Goal: Task Accomplishment & Management: Manage account settings

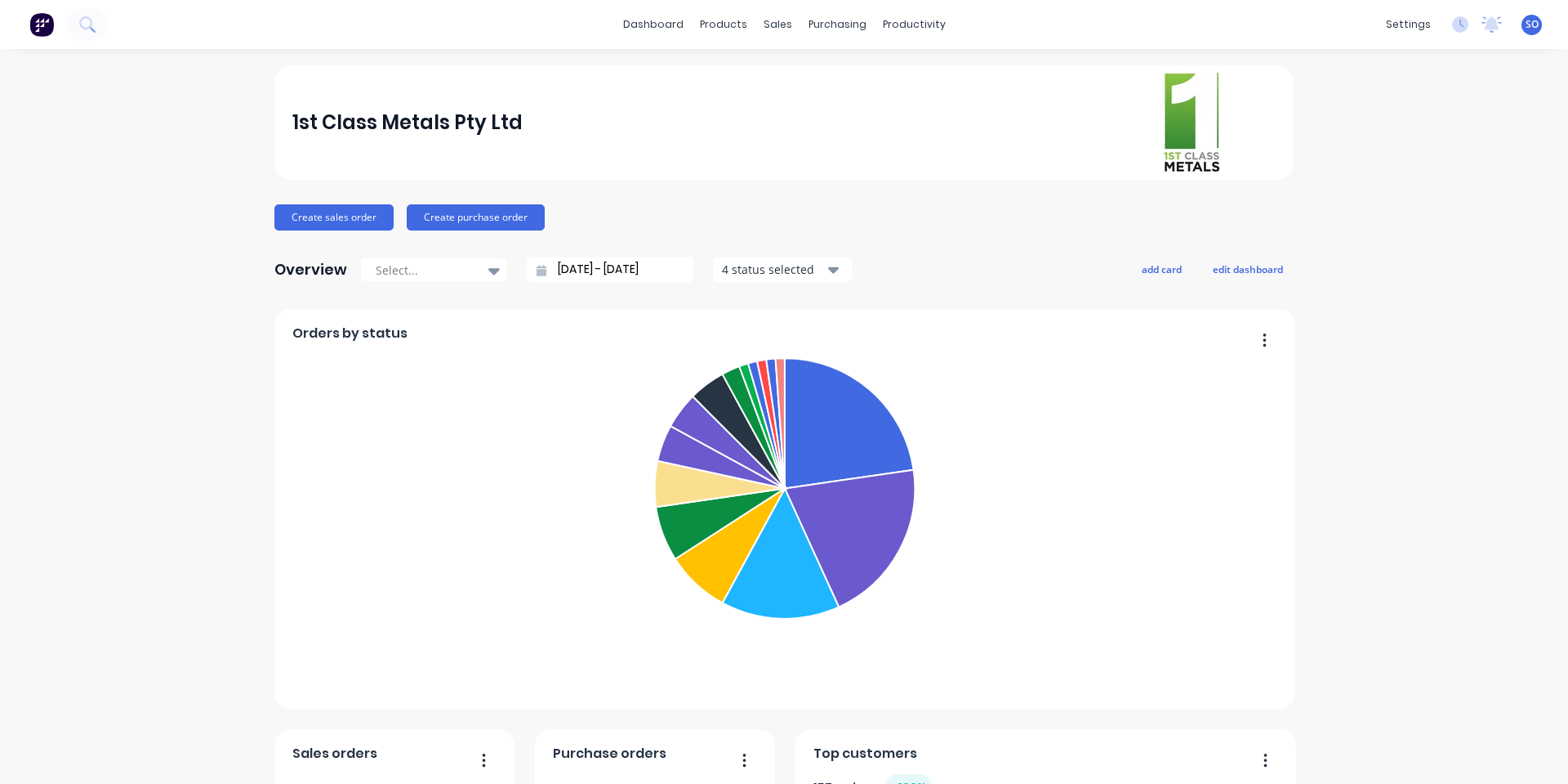
drag, startPoint x: 210, startPoint y: 214, endPoint x: 371, endPoint y: 60, distance: 222.8
click at [204, 214] on div "1st Class Metals Pty Ltd Create sales order Create purchase order Overview Sele…" at bounding box center [784, 702] width 1568 height 1273
click at [784, 68] on link "Sales Orders" at bounding box center [857, 77] width 216 height 32
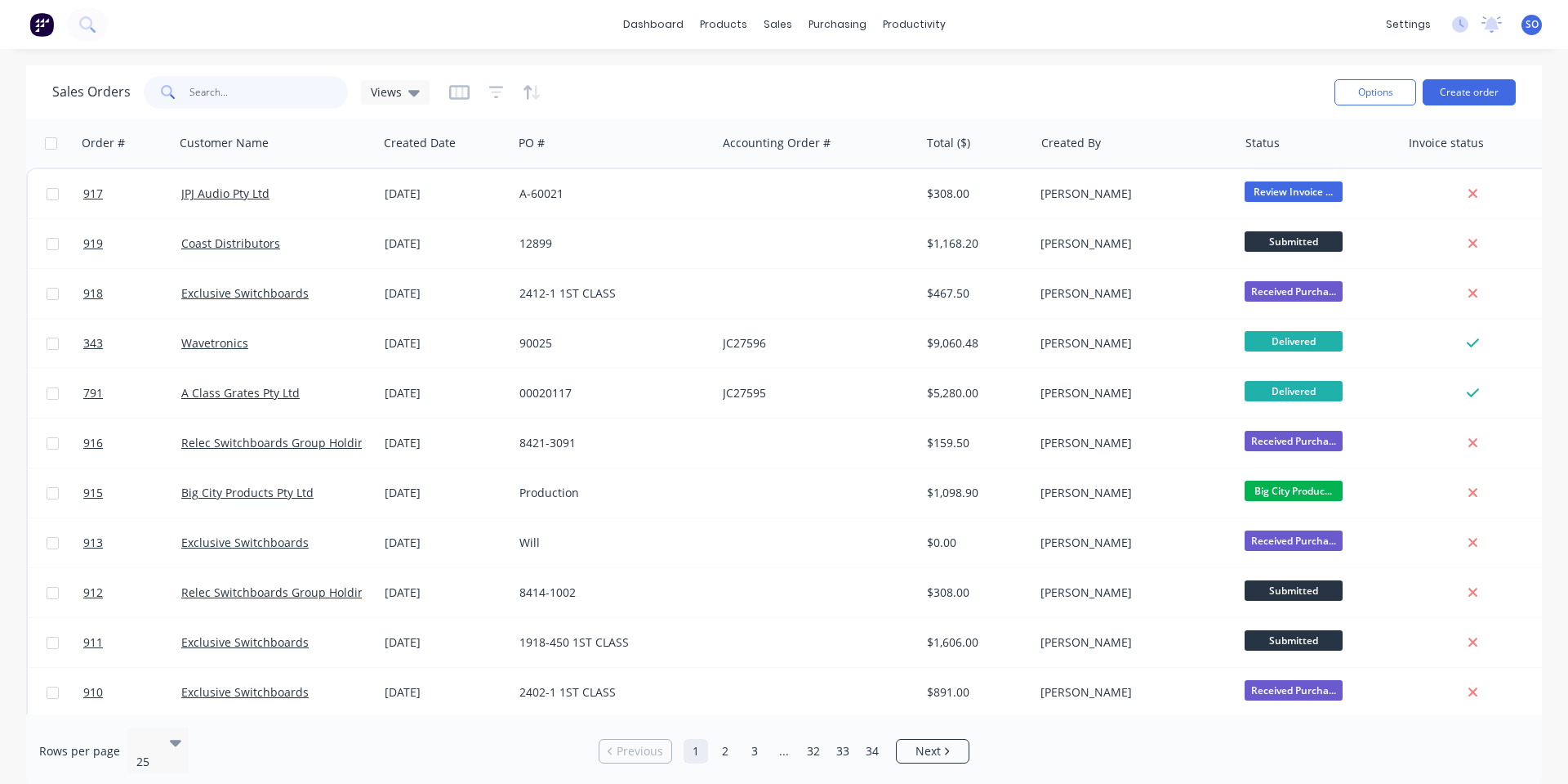
drag, startPoint x: 260, startPoint y: 96, endPoint x: 254, endPoint y: 79, distance: 18.0
click at [255, 82] on input "text" at bounding box center [268, 92] width 159 height 32
type input "ebet"
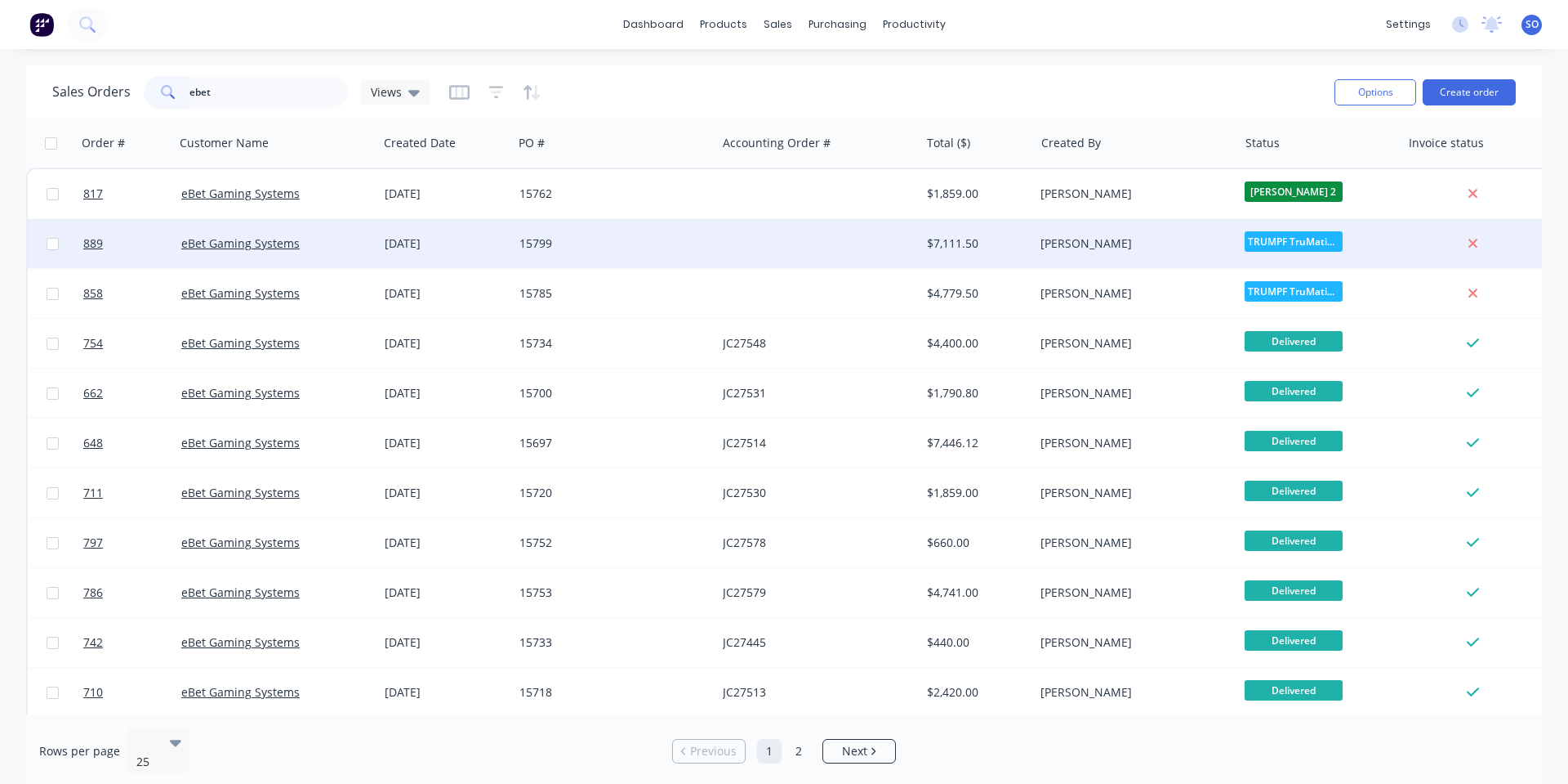
click at [504, 234] on div "[DATE]" at bounding box center [446, 243] width 135 height 49
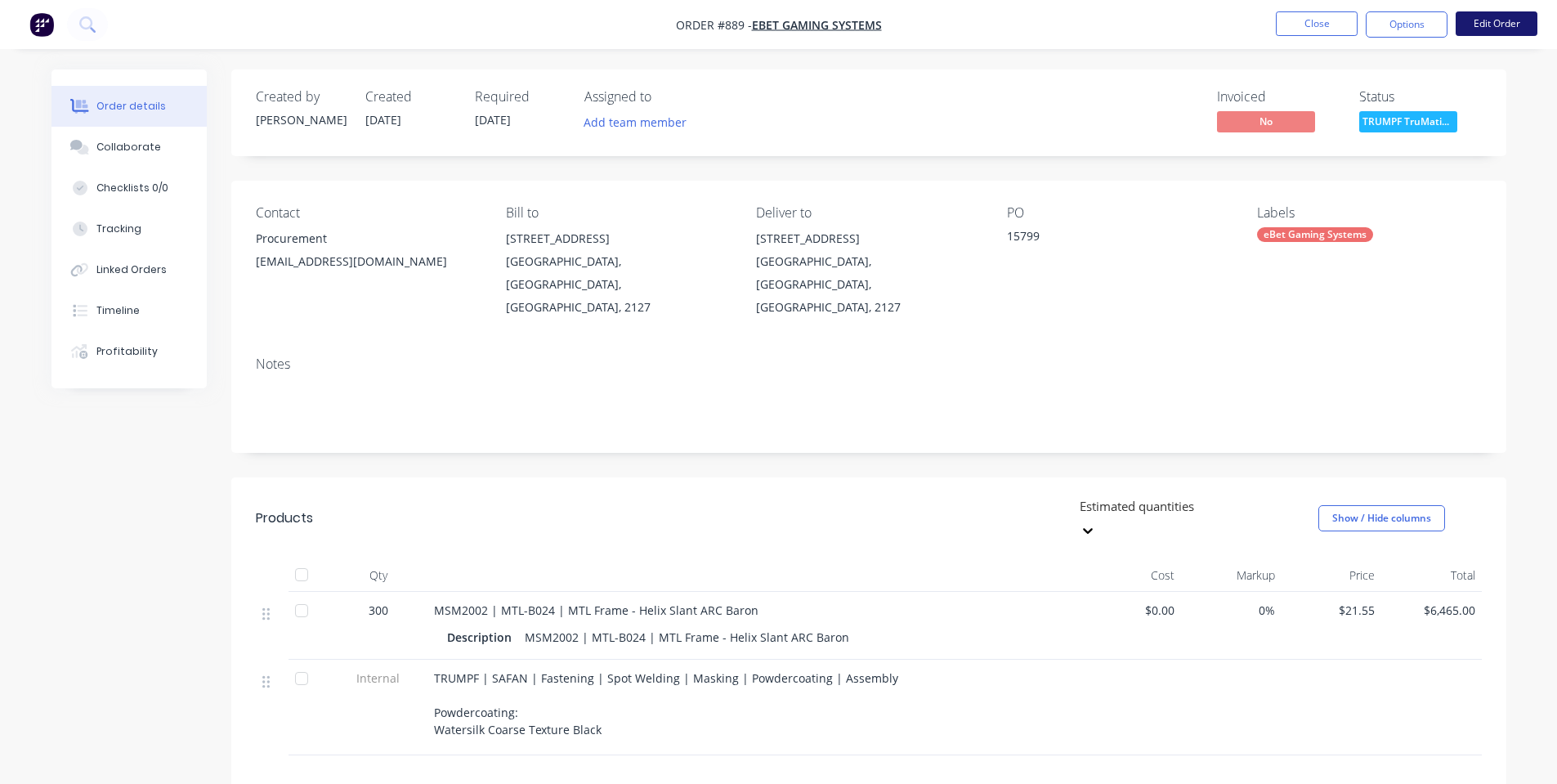
click at [1520, 19] on button "Edit Order" at bounding box center [1497, 24] width 82 height 25
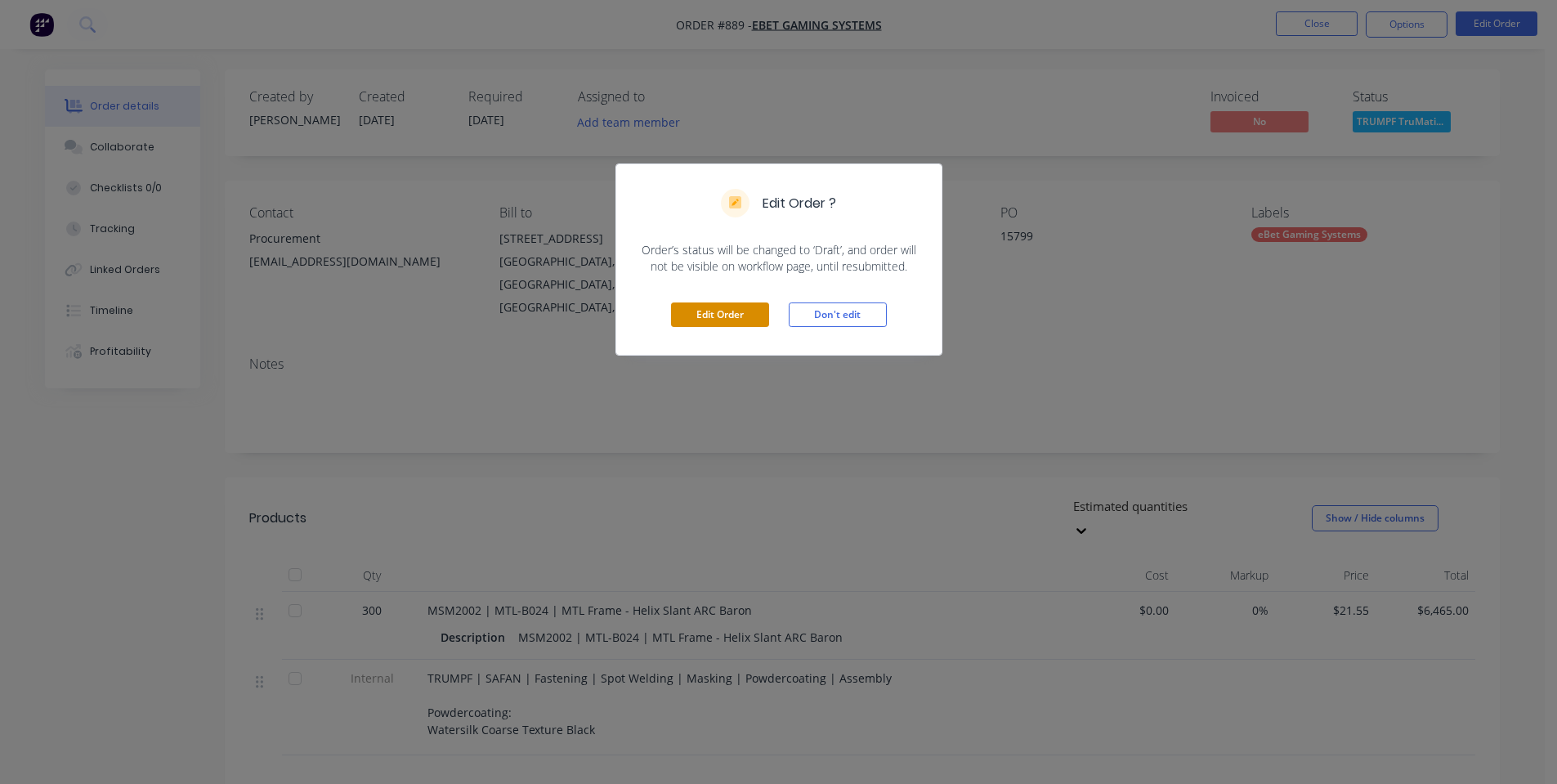
click at [733, 320] on button "Edit Order" at bounding box center [719, 314] width 98 height 25
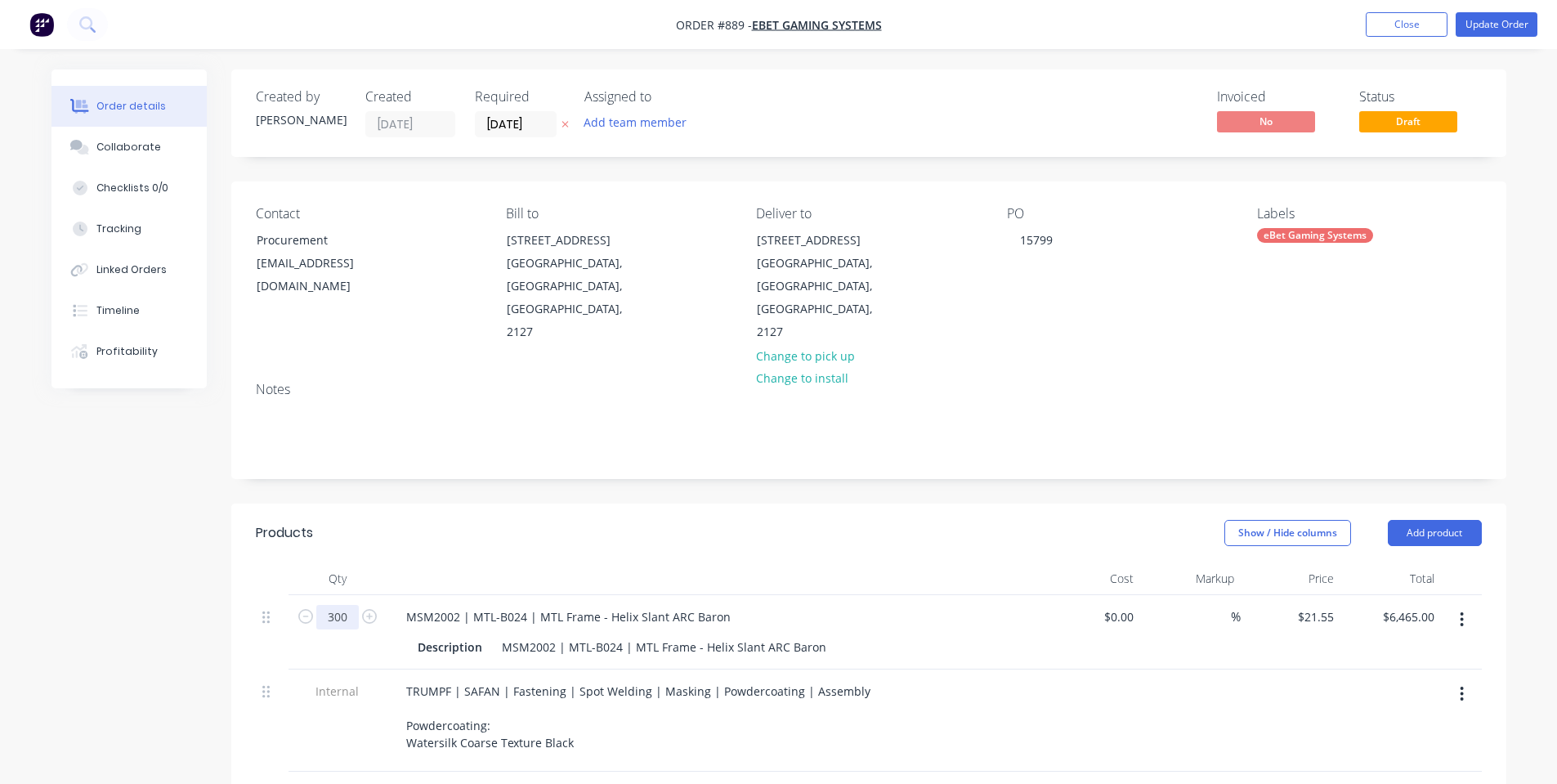
click at [348, 605] on input "300" at bounding box center [337, 617] width 43 height 25
type input "500"
type input "$10,775.00"
click at [393, 562] on div at bounding box center [714, 578] width 654 height 32
click at [176, 148] on button "Collaborate" at bounding box center [129, 147] width 155 height 41
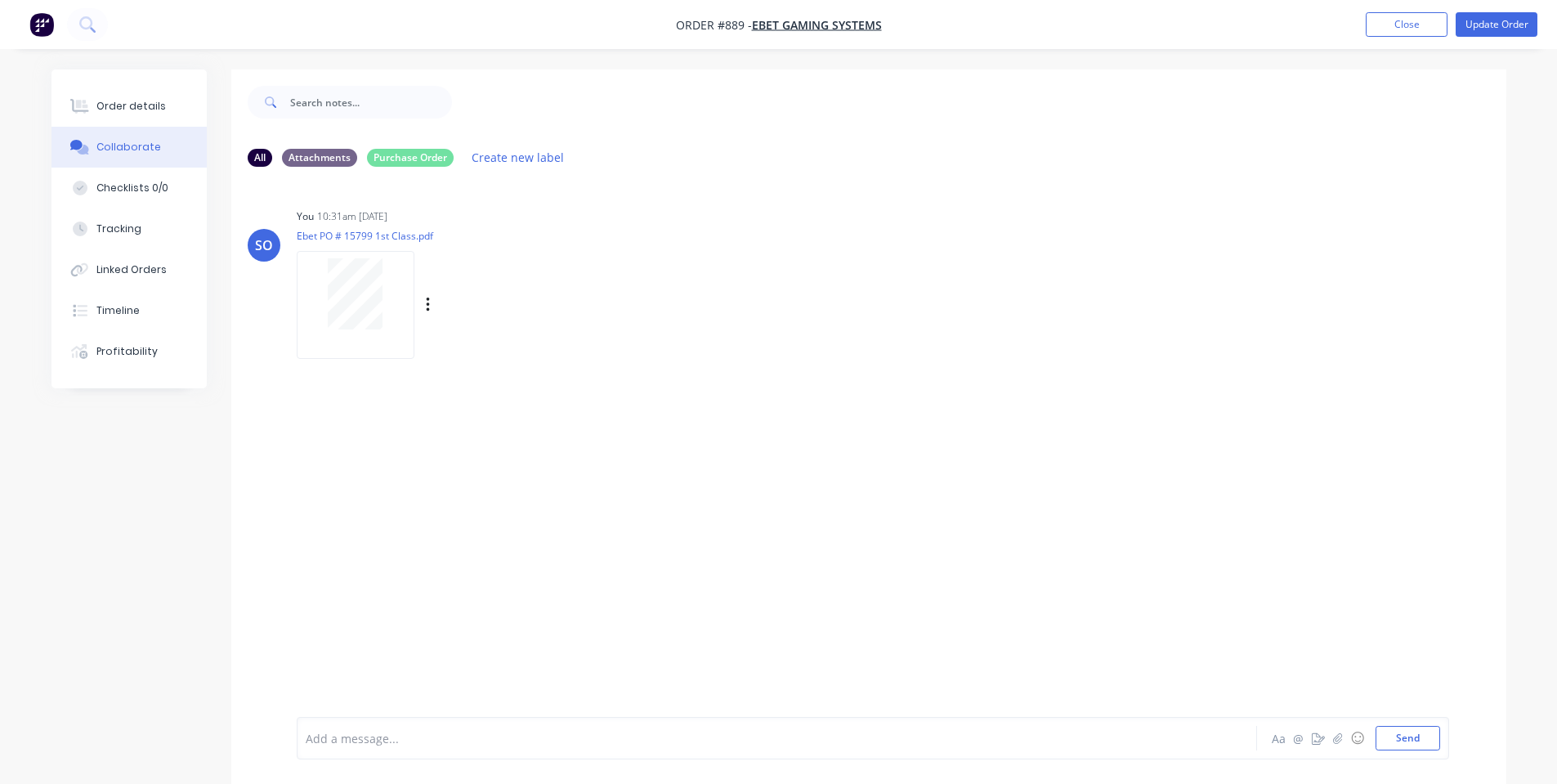
click at [438, 313] on div "Labels Download Delete" at bounding box center [513, 305] width 184 height 24
click at [435, 301] on div "Labels Download Delete" at bounding box center [513, 305] width 184 height 24
click at [430, 301] on icon "button" at bounding box center [428, 306] width 5 height 19
click at [474, 375] on button "Delete" at bounding box center [535, 385] width 184 height 37
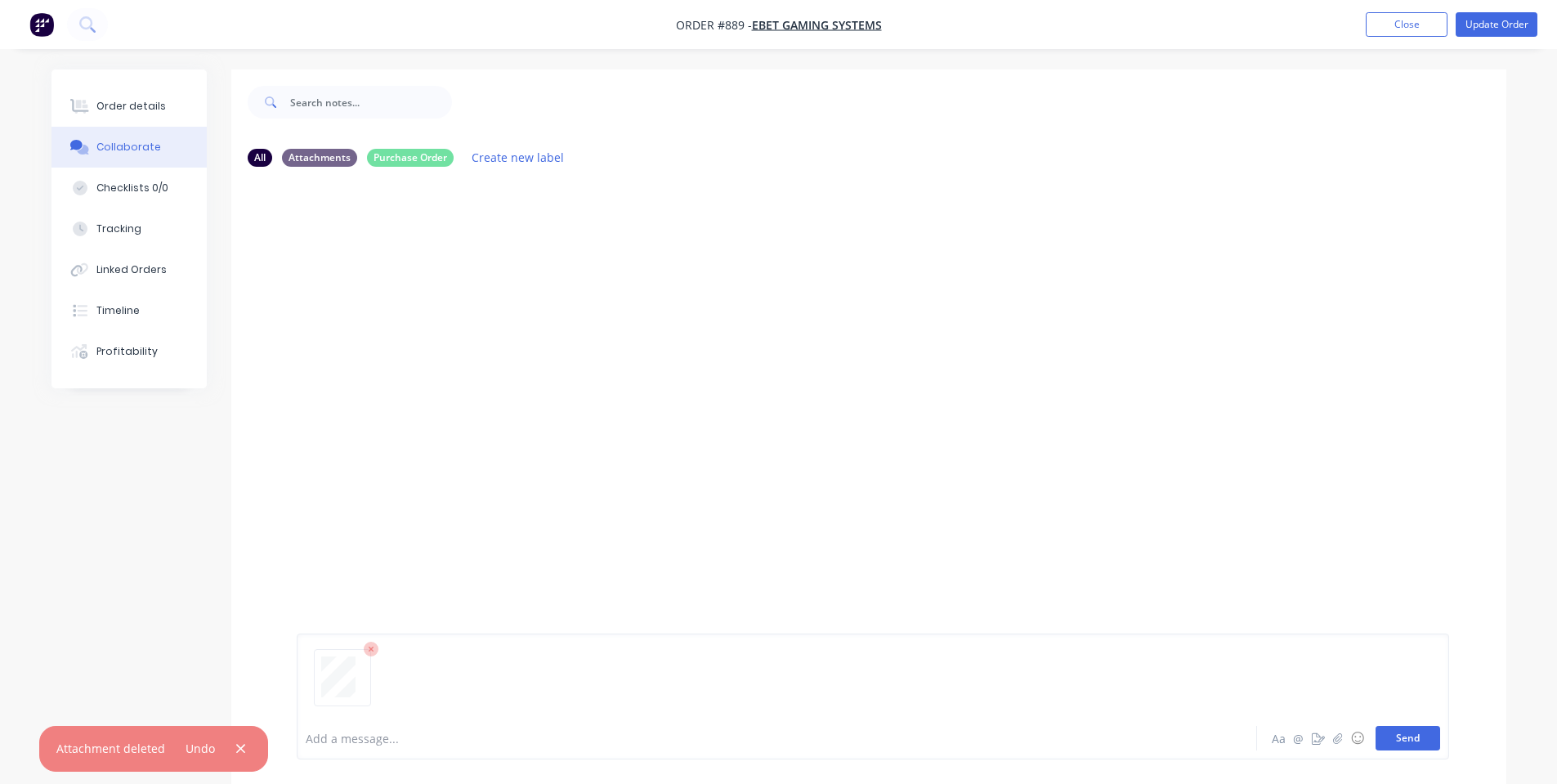
click at [1418, 735] on button "Send" at bounding box center [1408, 738] width 65 height 25
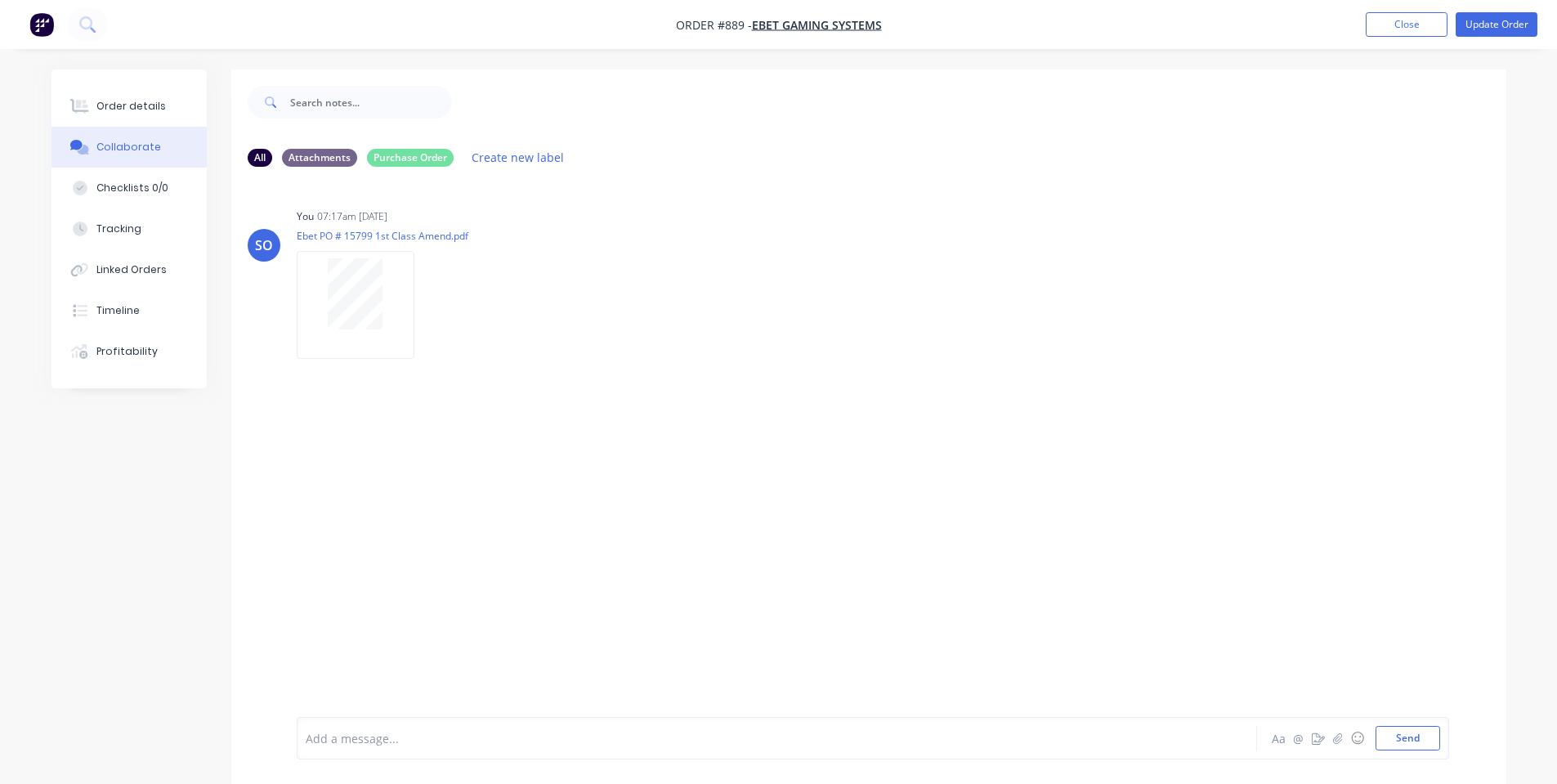
drag, startPoint x: 589, startPoint y: 367, endPoint x: 587, endPoint y: 376, distance: 9.2
click at [589, 372] on div "SO You 07:17am [DATE] Ebet PO # 15799 1st Class Amend.pdf Labels Download Delete" at bounding box center [869, 449] width 1275 height 537
click at [84, 119] on button "Order details" at bounding box center [129, 106] width 155 height 41
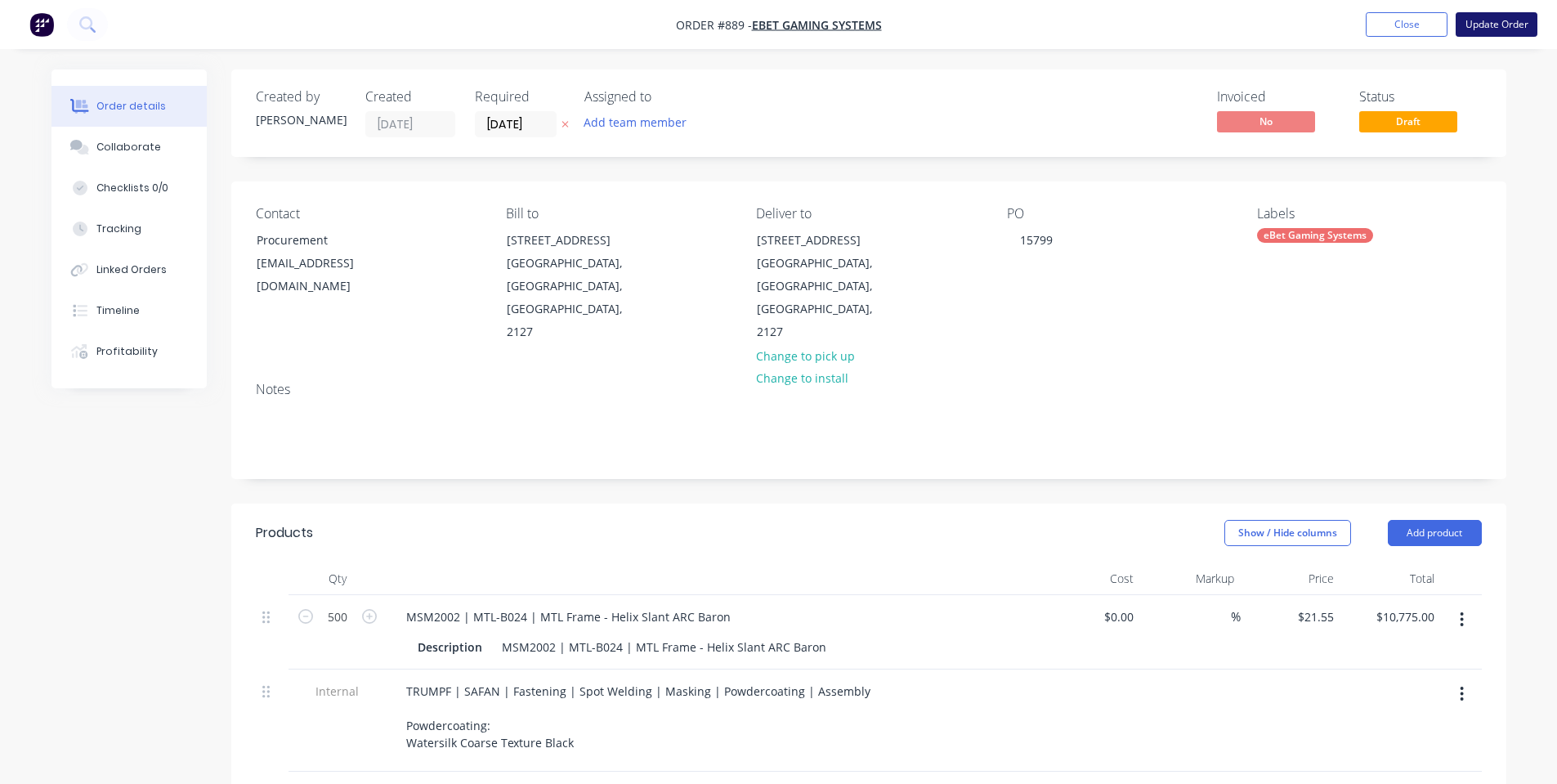
click at [1476, 34] on button "Update Order" at bounding box center [1497, 25] width 82 height 25
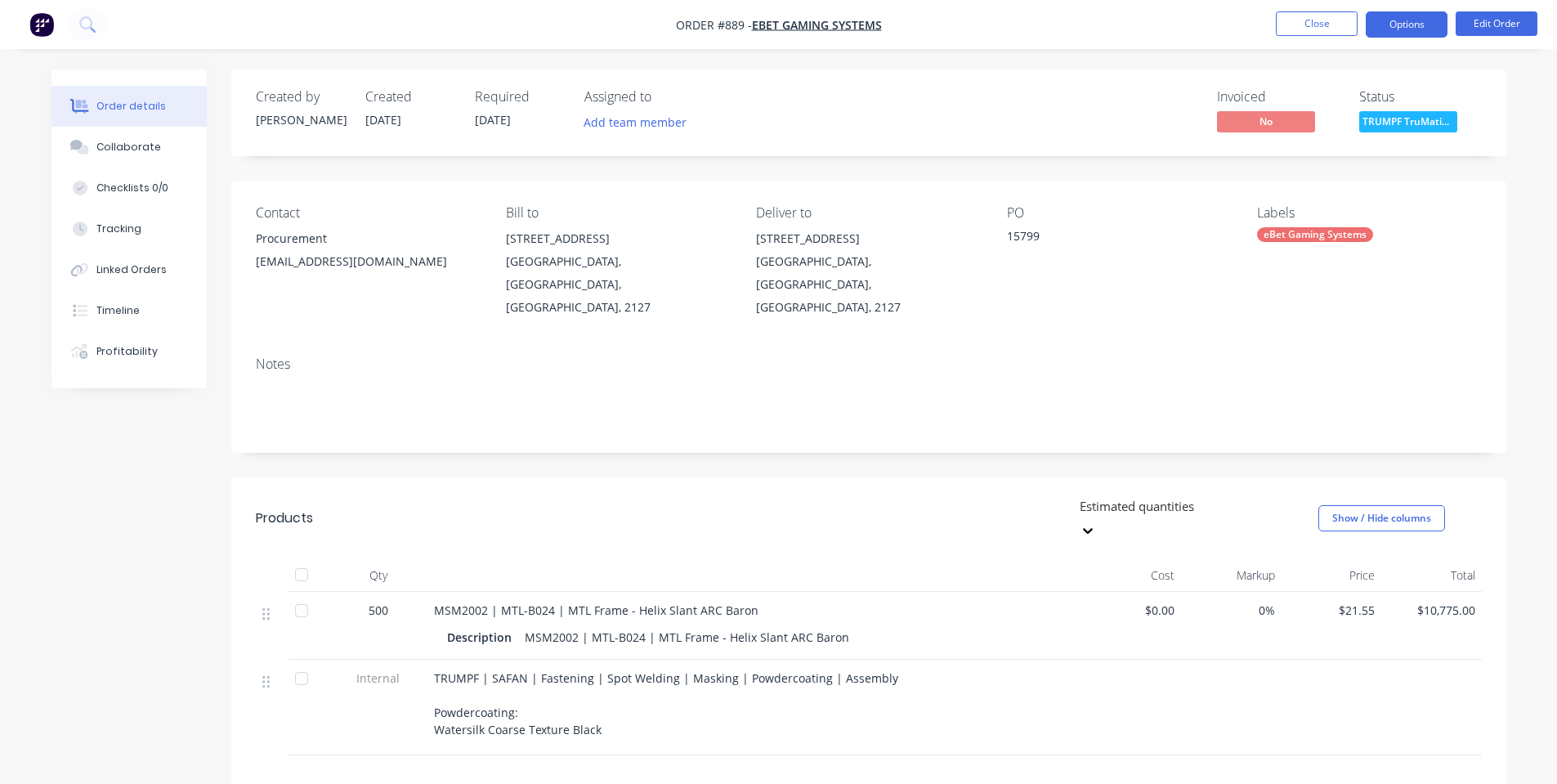
click at [1425, 25] on button "Options" at bounding box center [1406, 24] width 82 height 26
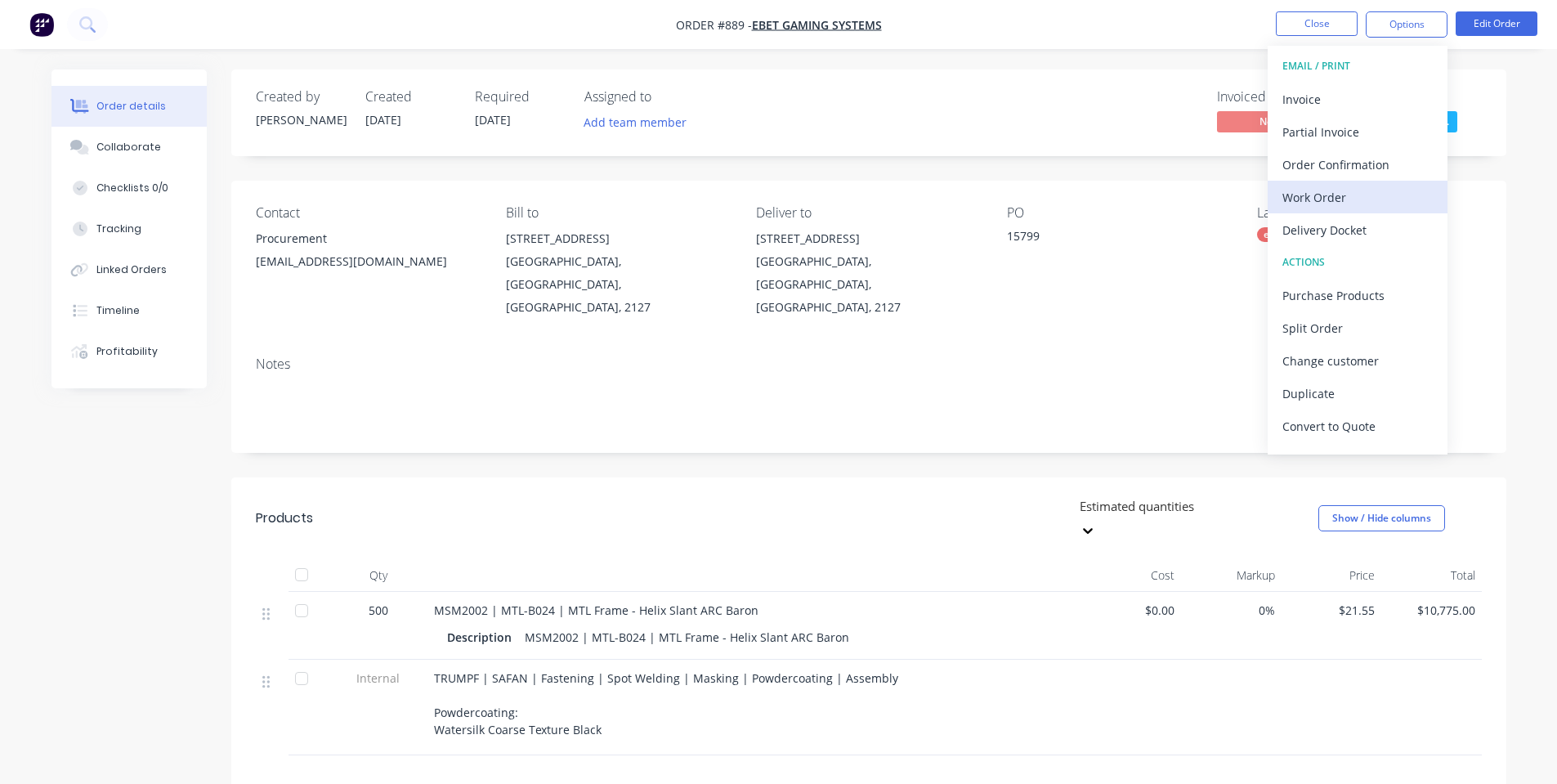
click at [1338, 191] on div "Work Order" at bounding box center [1358, 197] width 151 height 24
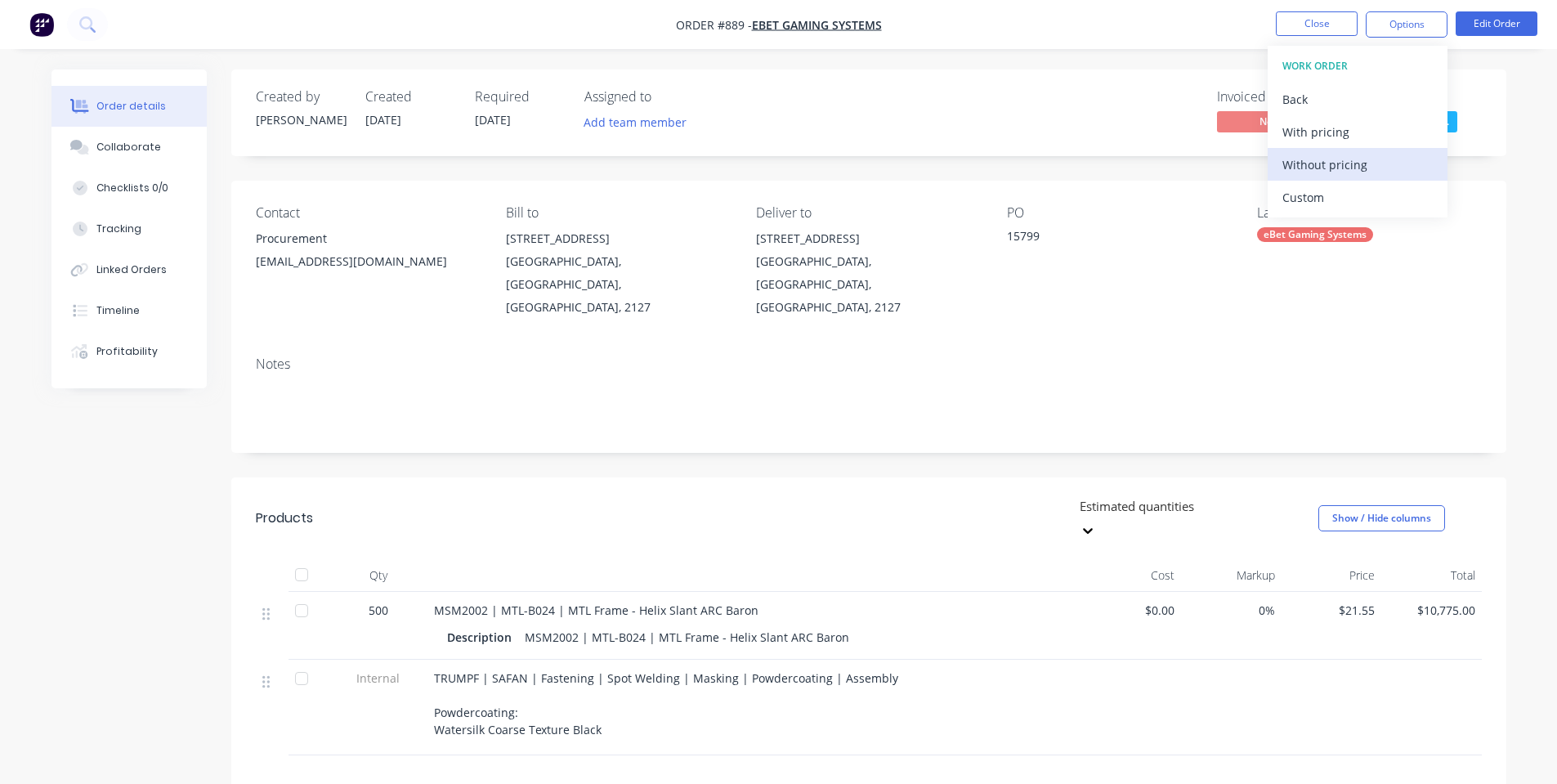
click at [1338, 160] on div "Without pricing" at bounding box center [1358, 164] width 151 height 24
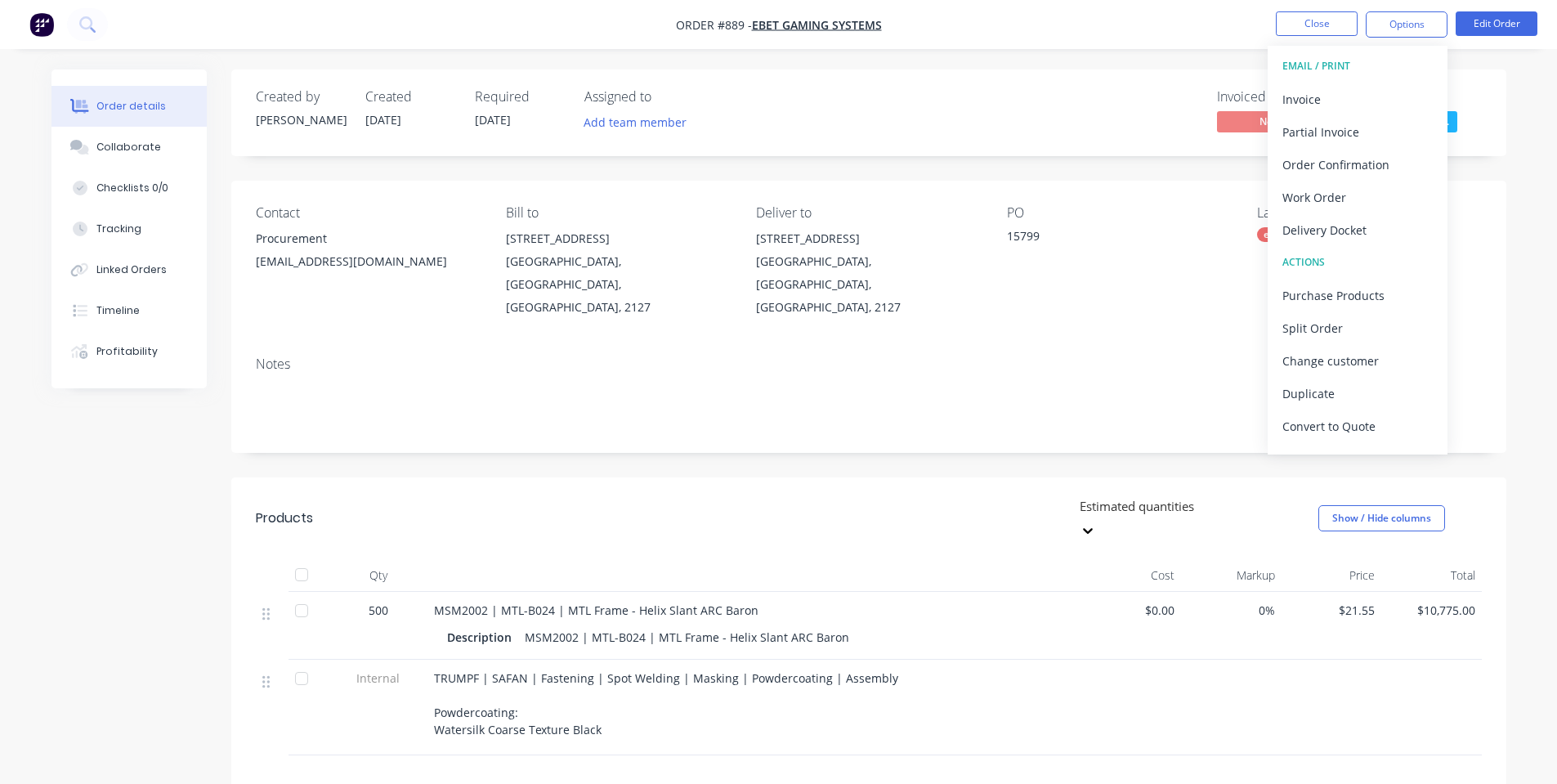
click at [942, 152] on div "Created by [PERSON_NAME] Created [DATE] Required [DATE] Assigned to Add team me…" at bounding box center [869, 112] width 1275 height 87
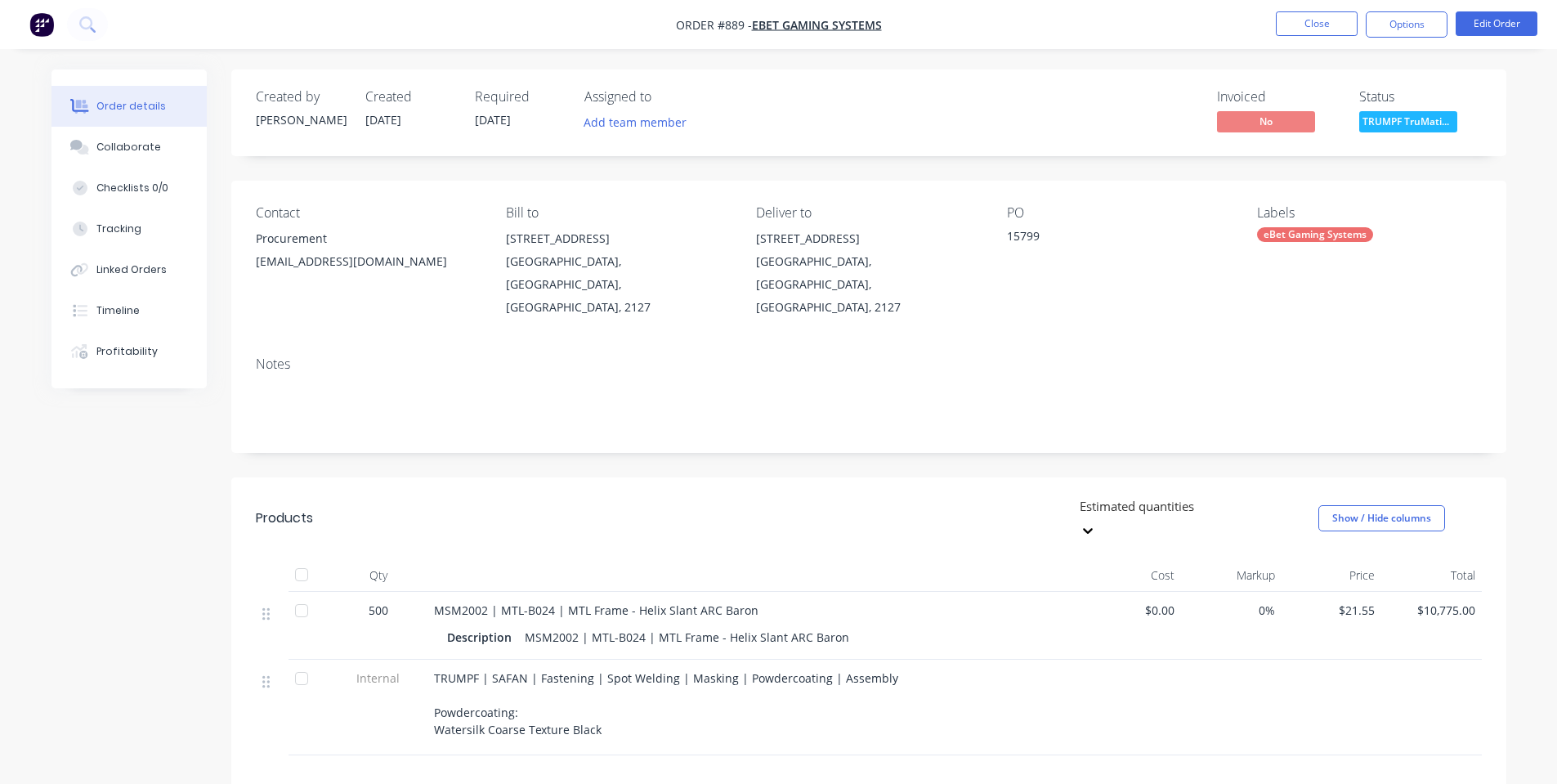
click at [1360, 27] on ul "Close Options Edit Order" at bounding box center [1406, 24] width 301 height 26
click at [1342, 19] on button "Close" at bounding box center [1317, 24] width 82 height 25
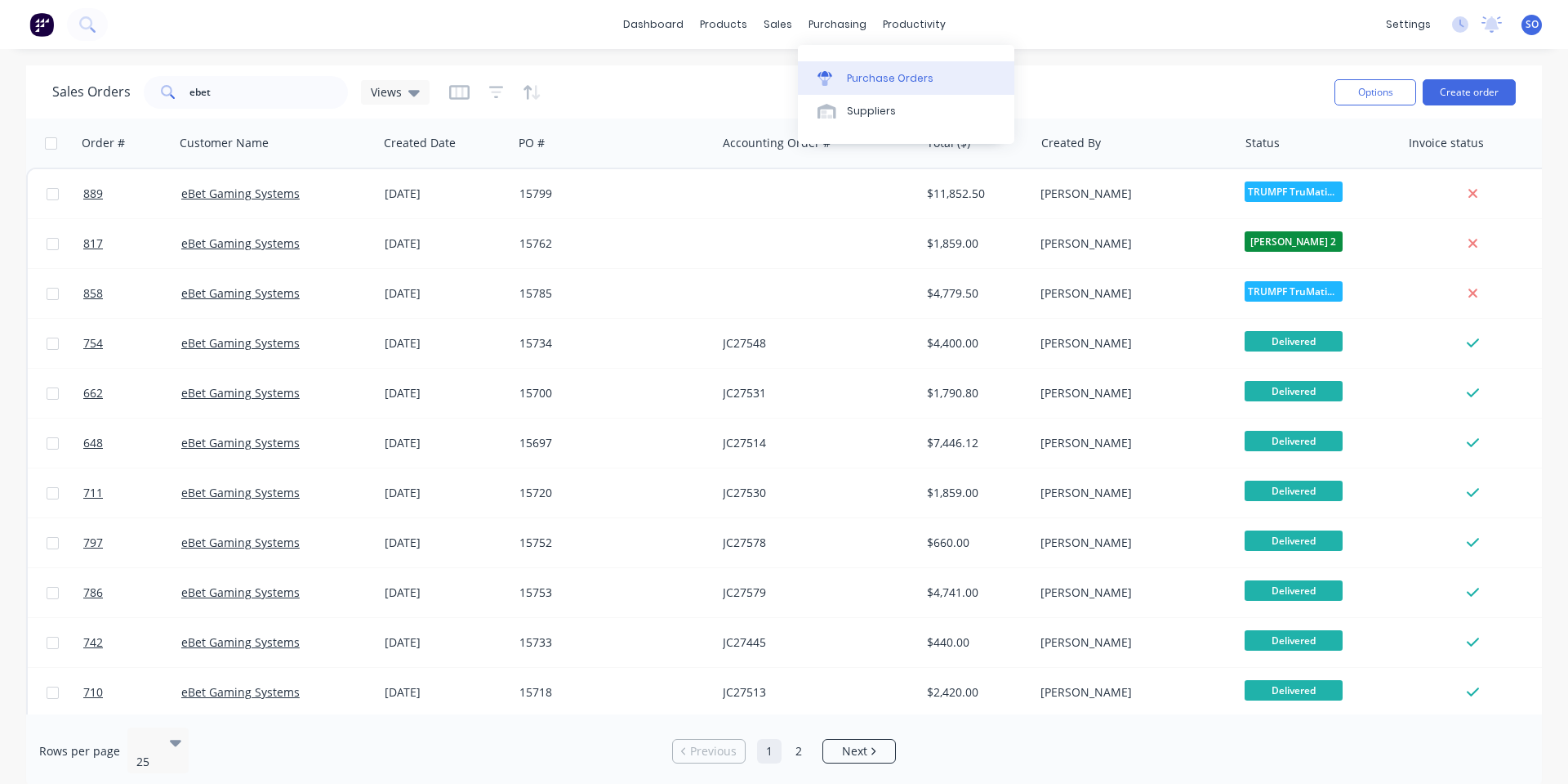
click at [847, 84] on div "Purchase Orders" at bounding box center [890, 78] width 87 height 14
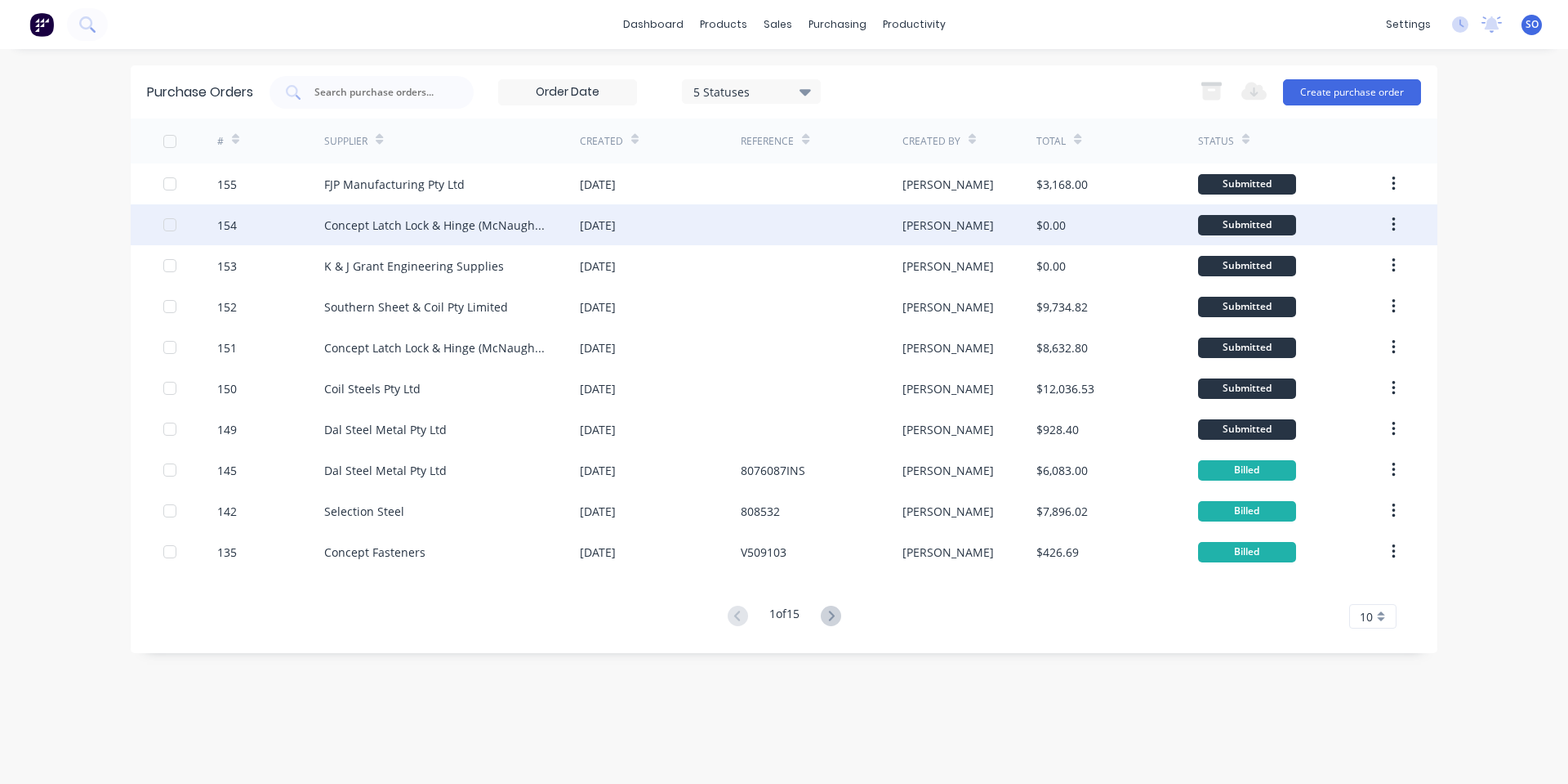
click at [497, 221] on div "Concept Latch Lock & Hinge (McNaughtans)" at bounding box center [436, 225] width 223 height 17
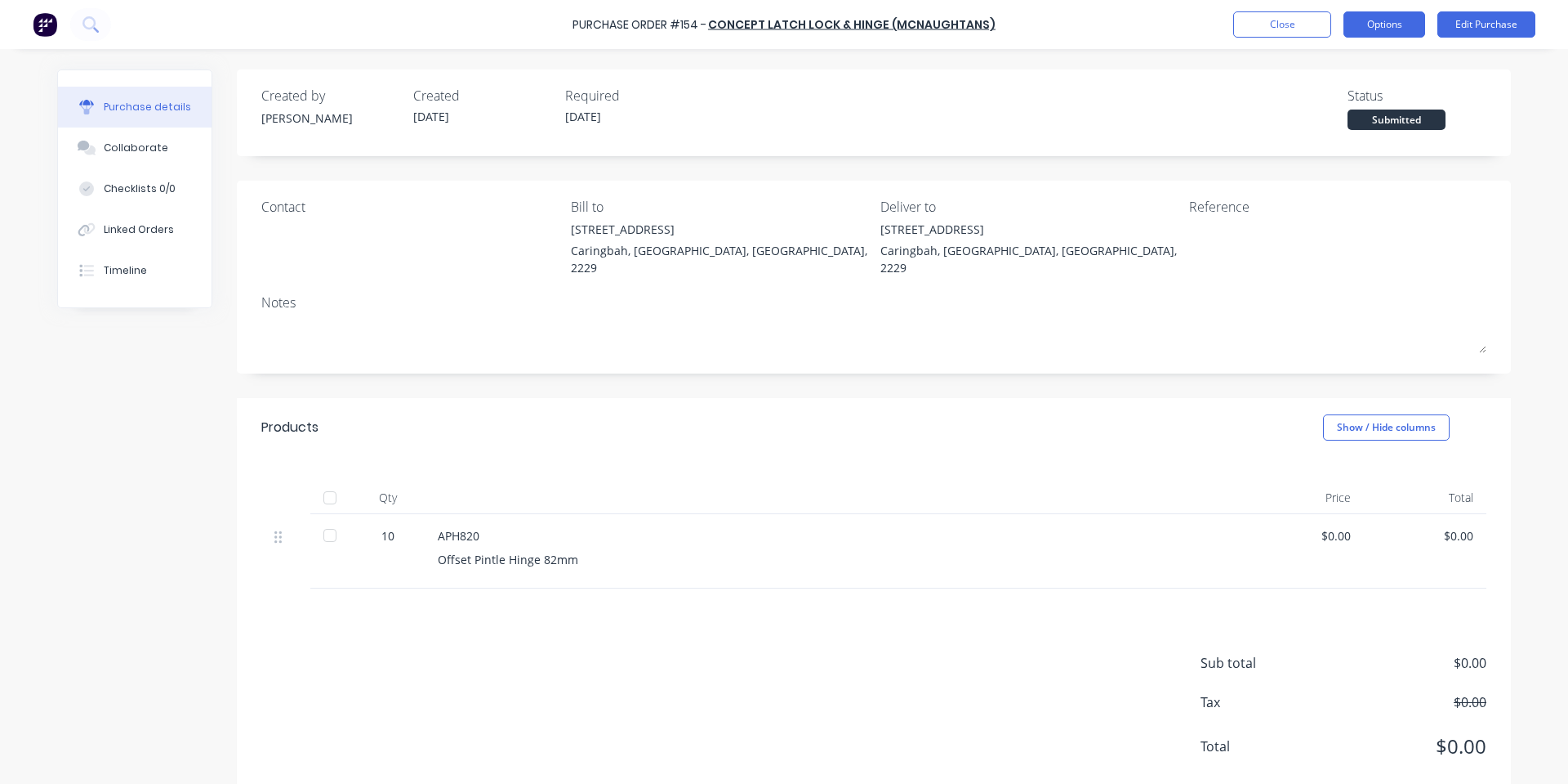
click at [1385, 26] on button "Options" at bounding box center [1384, 24] width 82 height 26
click at [1505, 23] on button "Edit Purchase" at bounding box center [1486, 24] width 98 height 26
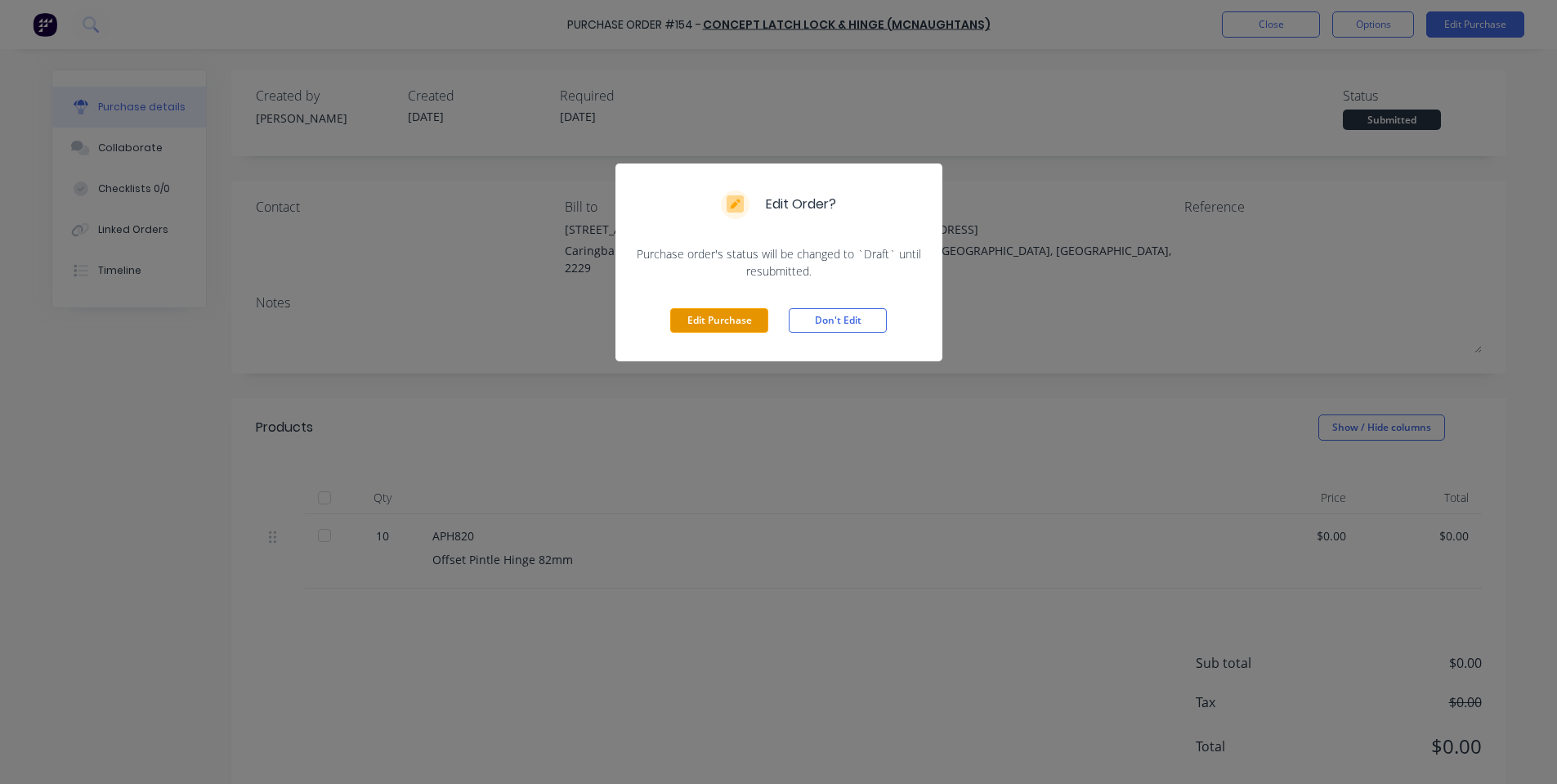
click at [733, 313] on button "Edit Purchase" at bounding box center [718, 320] width 98 height 25
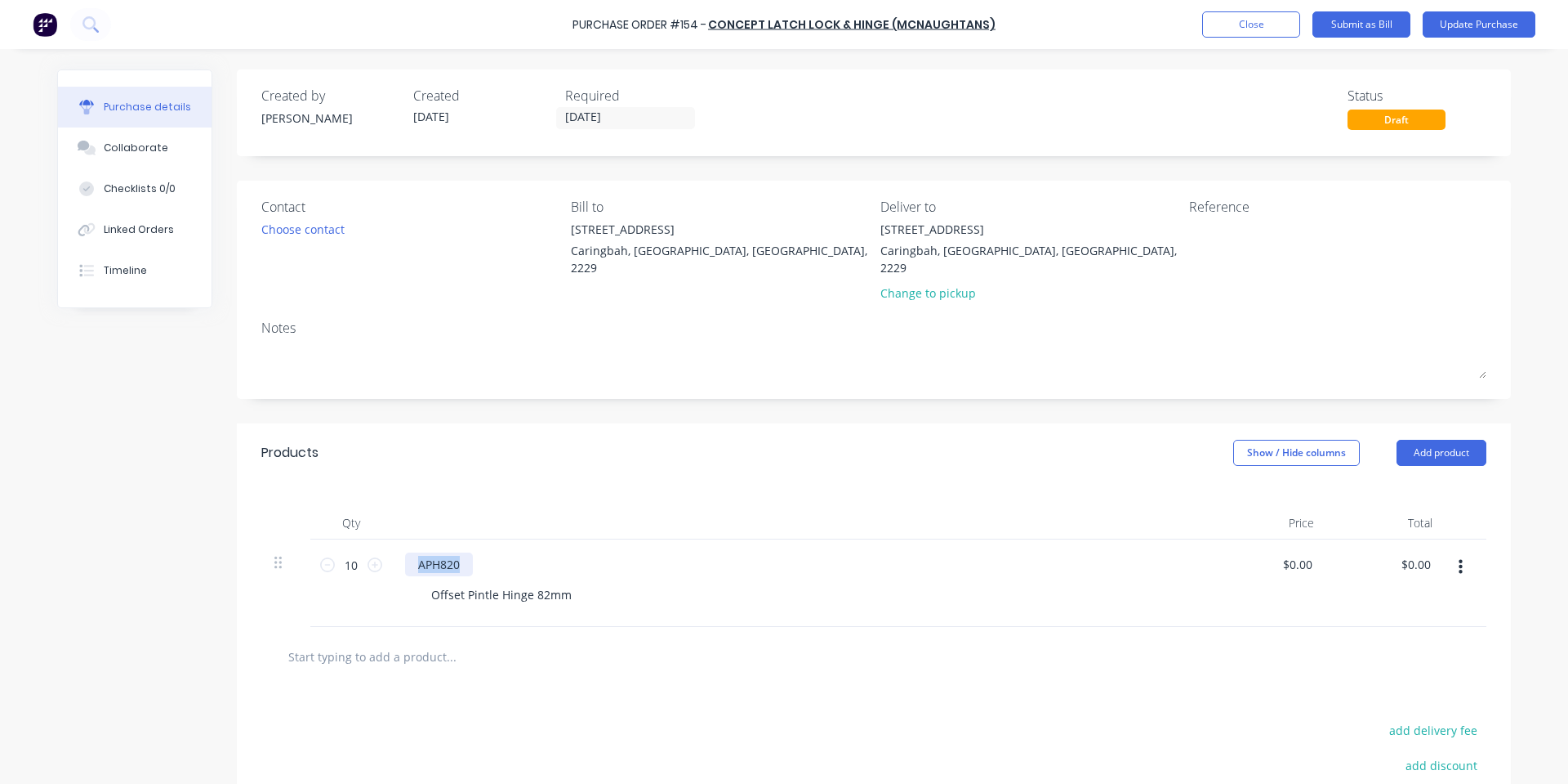
drag, startPoint x: 457, startPoint y: 548, endPoint x: 161, endPoint y: 564, distance: 296.4
click at [162, 564] on div "Created by [PERSON_NAME] Created [DATE] Required [DATE] Status Draft Contact Ch…" at bounding box center [784, 513] width 1454 height 886
paste div
click at [596, 482] on div "Qty Price Total 10 10 PINH82CPB16-19 Offset Pintle Hinge 82mm $0.00 $0.00 $0.00…" at bounding box center [874, 554] width 1274 height 145
drag, startPoint x: 572, startPoint y: 577, endPoint x: 384, endPoint y: 579, distance: 188.0
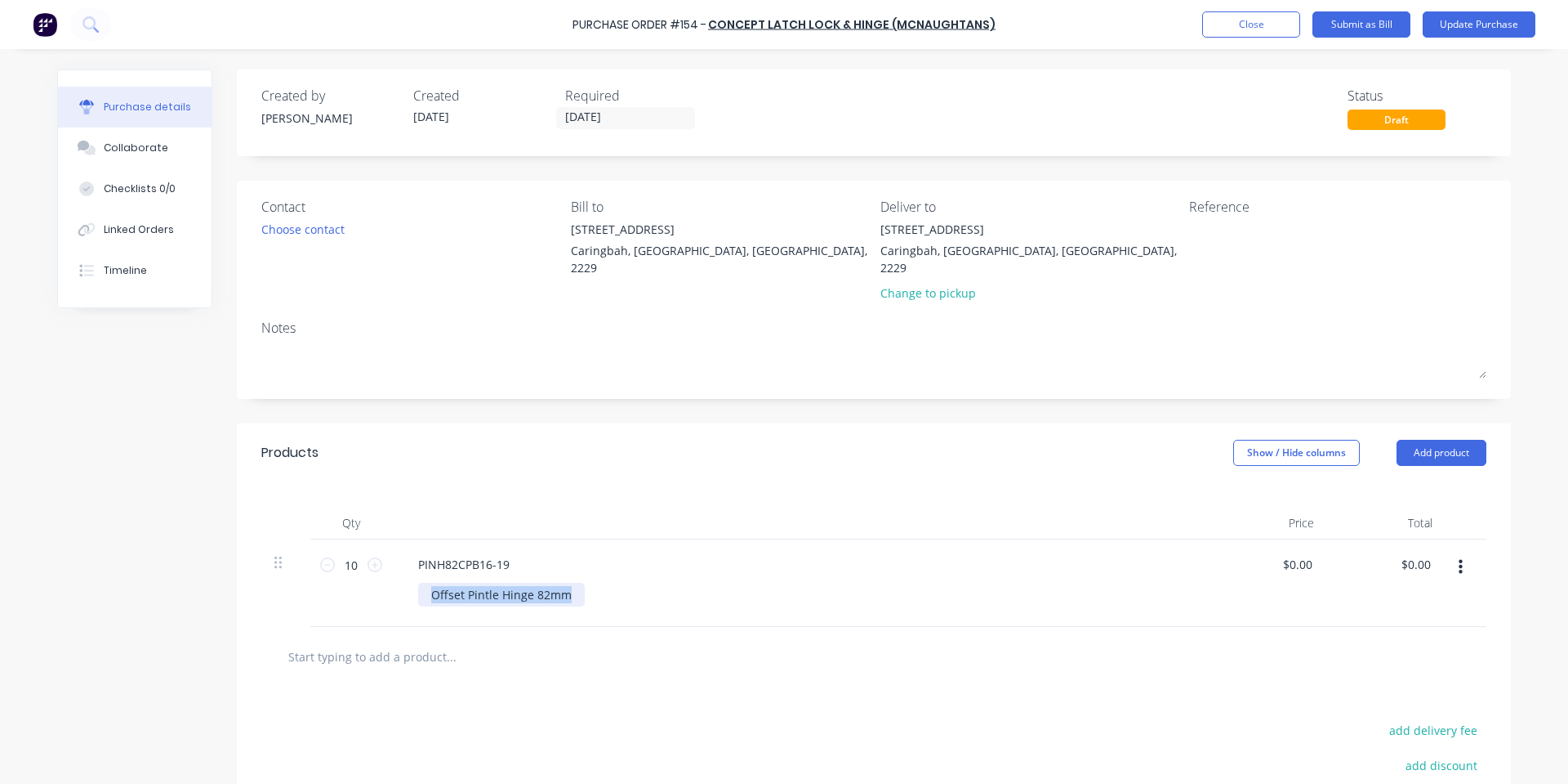
click at [392, 580] on div "PINH82CPB16-19 Offset Pintle Hinge 82mm" at bounding box center [801, 583] width 817 height 88
click at [593, 423] on div "Products Show / Hide columns Add product" at bounding box center [874, 452] width 1274 height 59
click at [524, 583] on div at bounding box center [501, 594] width 167 height 24
click at [503, 583] on div "Alternative to" at bounding box center [467, 594] width 100 height 24
drag, startPoint x: 503, startPoint y: 582, endPoint x: 279, endPoint y: 593, distance: 224.3
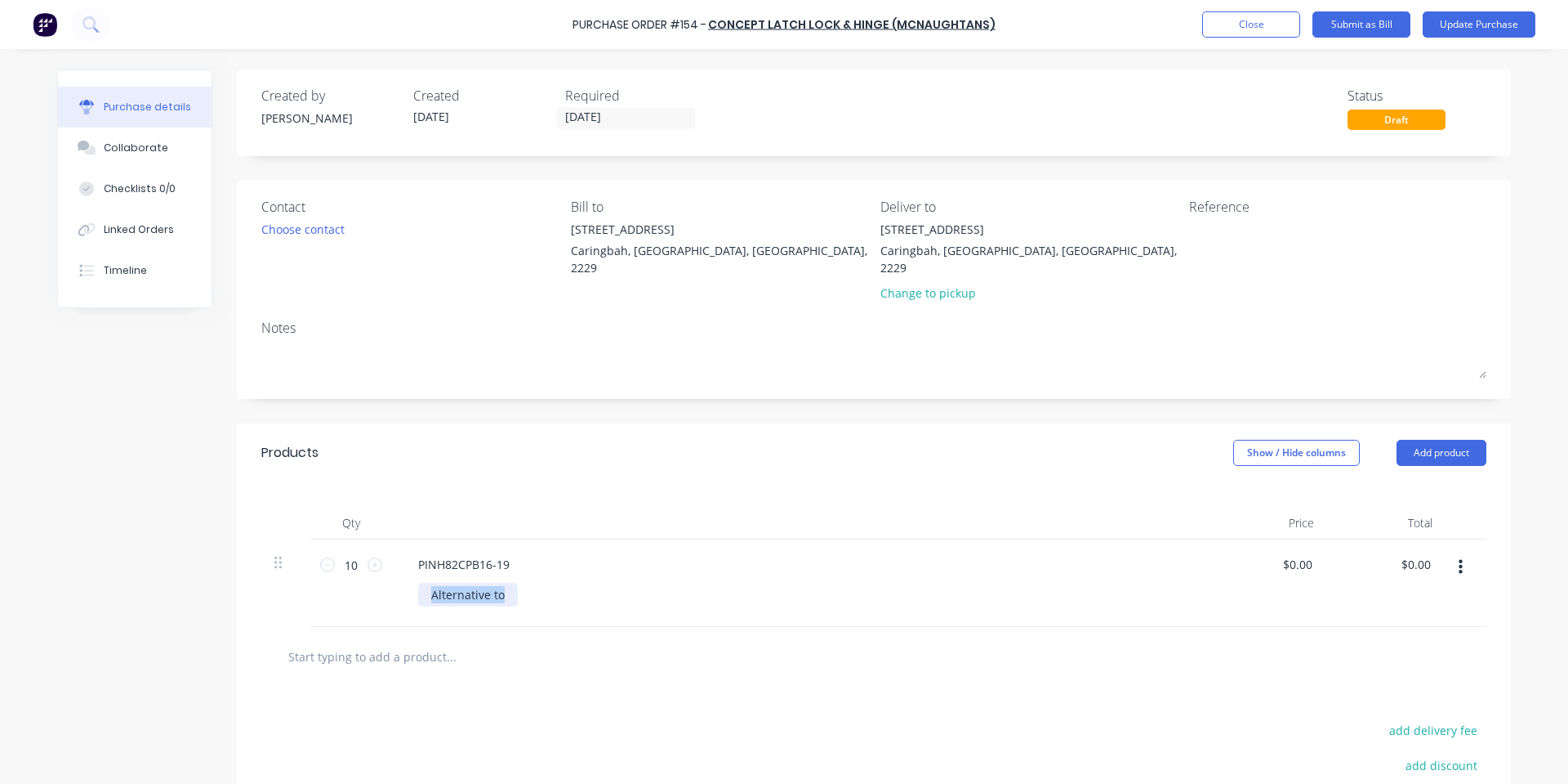
click at [279, 593] on div "10 10 PINH82CPB16-19 Alternative to $0.00 $0.00 $0.00 $0.00" at bounding box center [874, 583] width 1225 height 88
click at [533, 391] on div "Created by [PERSON_NAME] Created [DATE] Required [DATE] Status Draft Contact Ch…" at bounding box center [874, 513] width 1274 height 886
click at [910, 485] on div "Qty Price Total 10 10 PINH82CPB16-19 Pintle Hinge $0.00 $0.00 $0.00 $0.00" at bounding box center [874, 554] width 1274 height 145
click at [1505, 21] on button "Update Purchase" at bounding box center [1479, 24] width 112 height 26
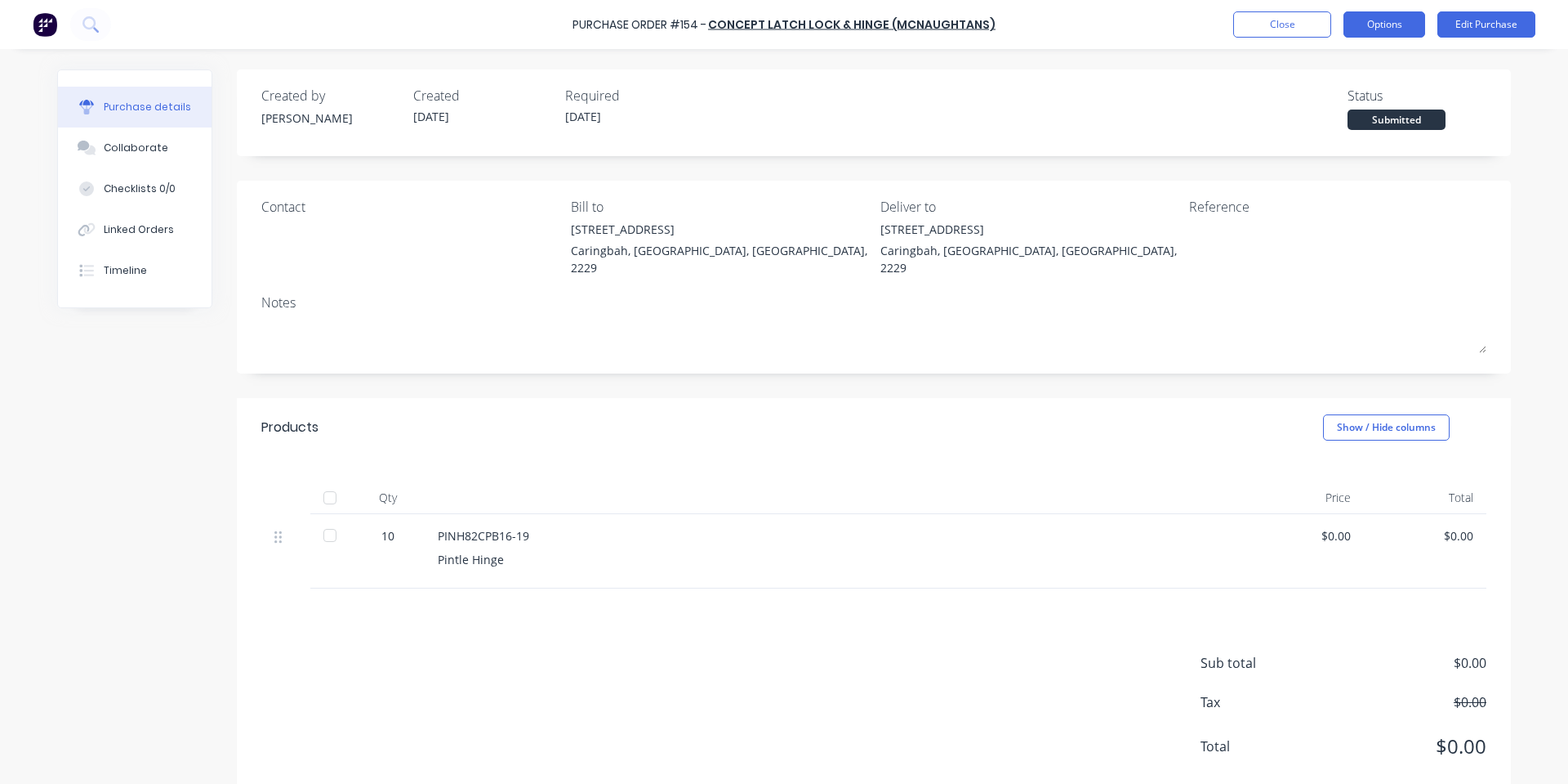
click at [1374, 30] on button "Options" at bounding box center [1384, 24] width 82 height 26
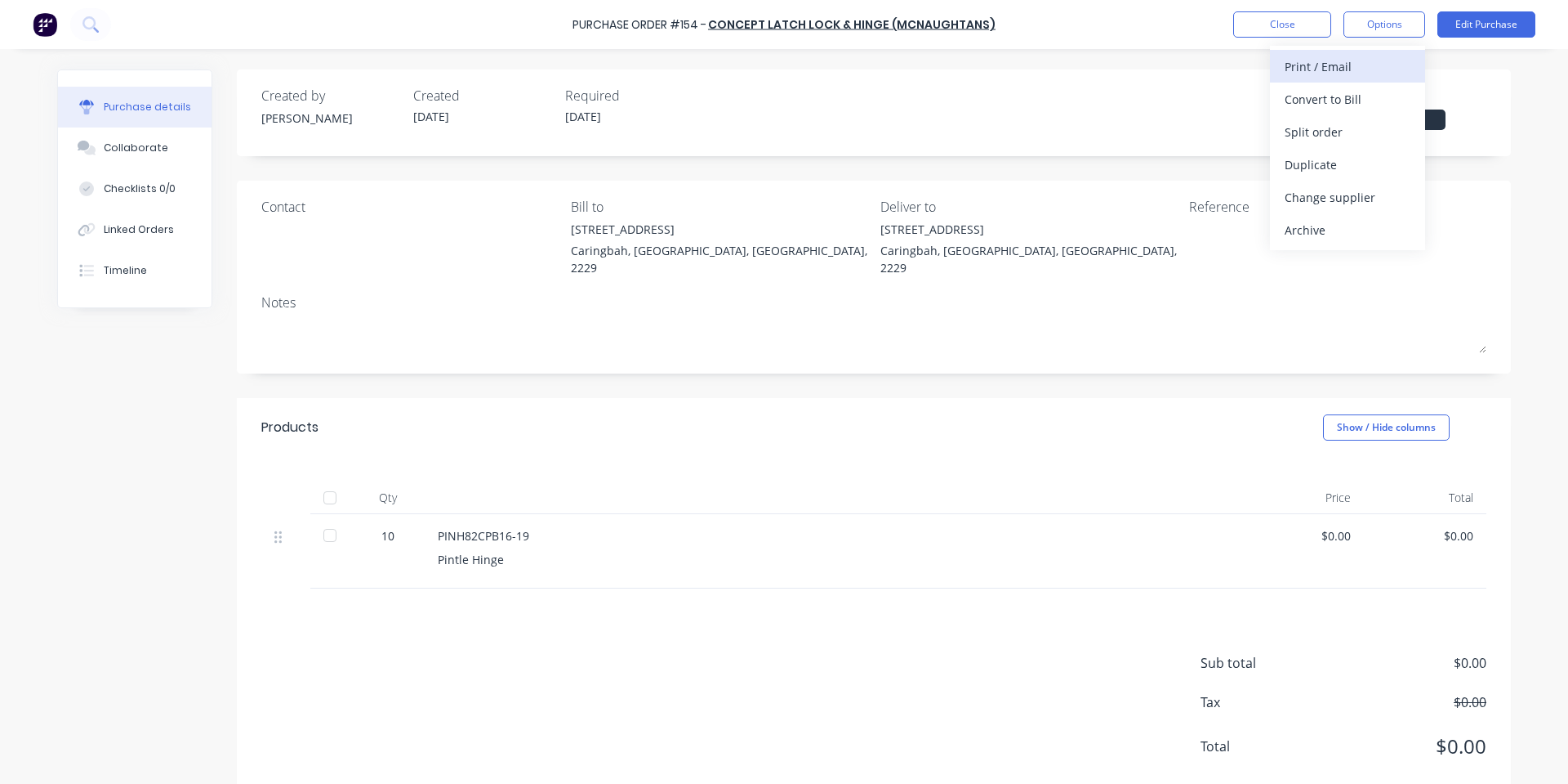
click at [1340, 73] on div "Print / Email" at bounding box center [1347, 66] width 126 height 24
click at [1319, 101] on div "With pricing" at bounding box center [1347, 99] width 126 height 24
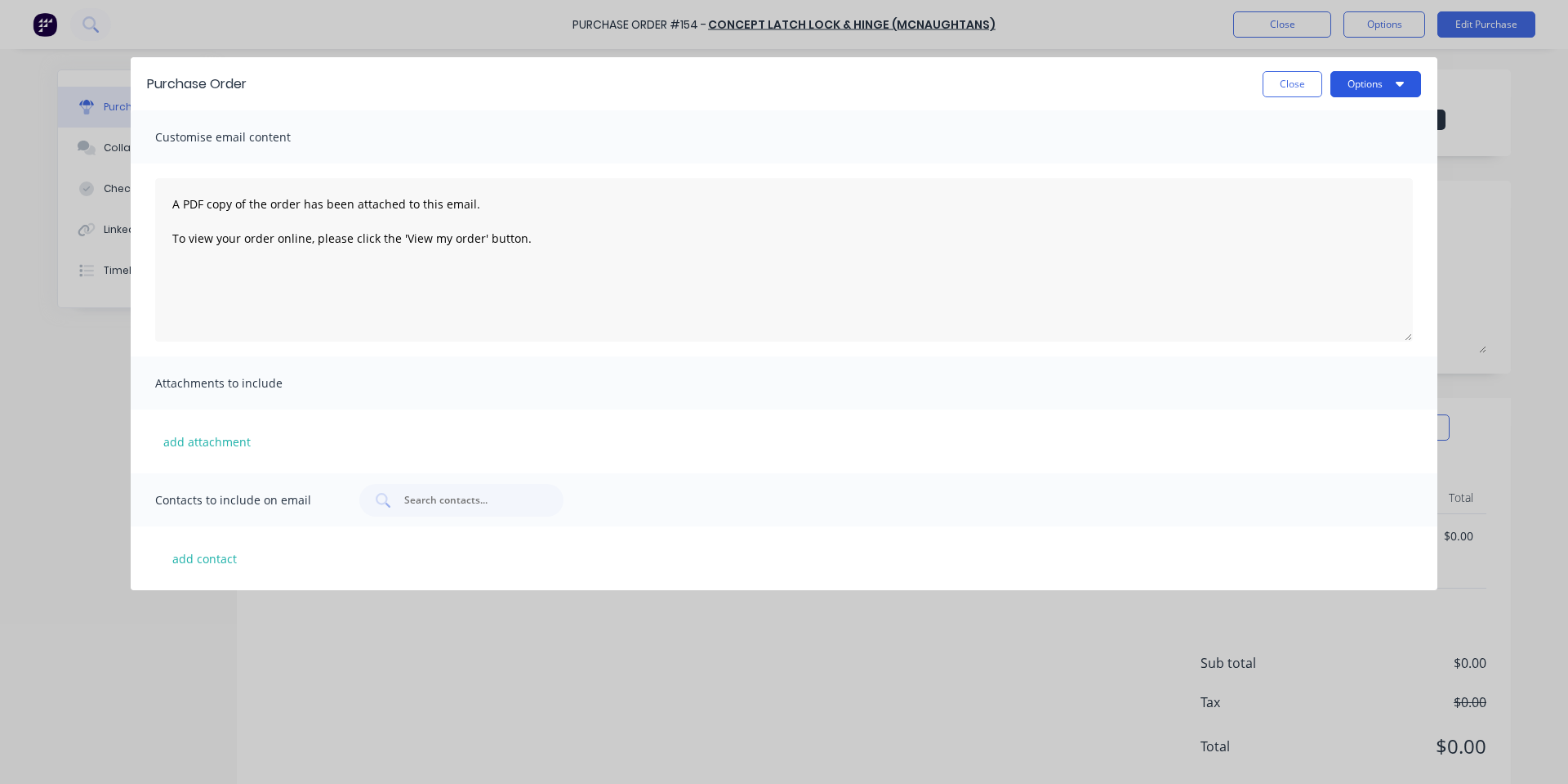
click at [1378, 90] on button "Options" at bounding box center [1375, 84] width 90 height 26
click at [1336, 152] on div "Print" at bounding box center [1343, 158] width 126 height 24
drag, startPoint x: 1280, startPoint y: 75, endPoint x: 1303, endPoint y: 61, distance: 26.9
click at [1280, 76] on button "Close" at bounding box center [1292, 84] width 60 height 26
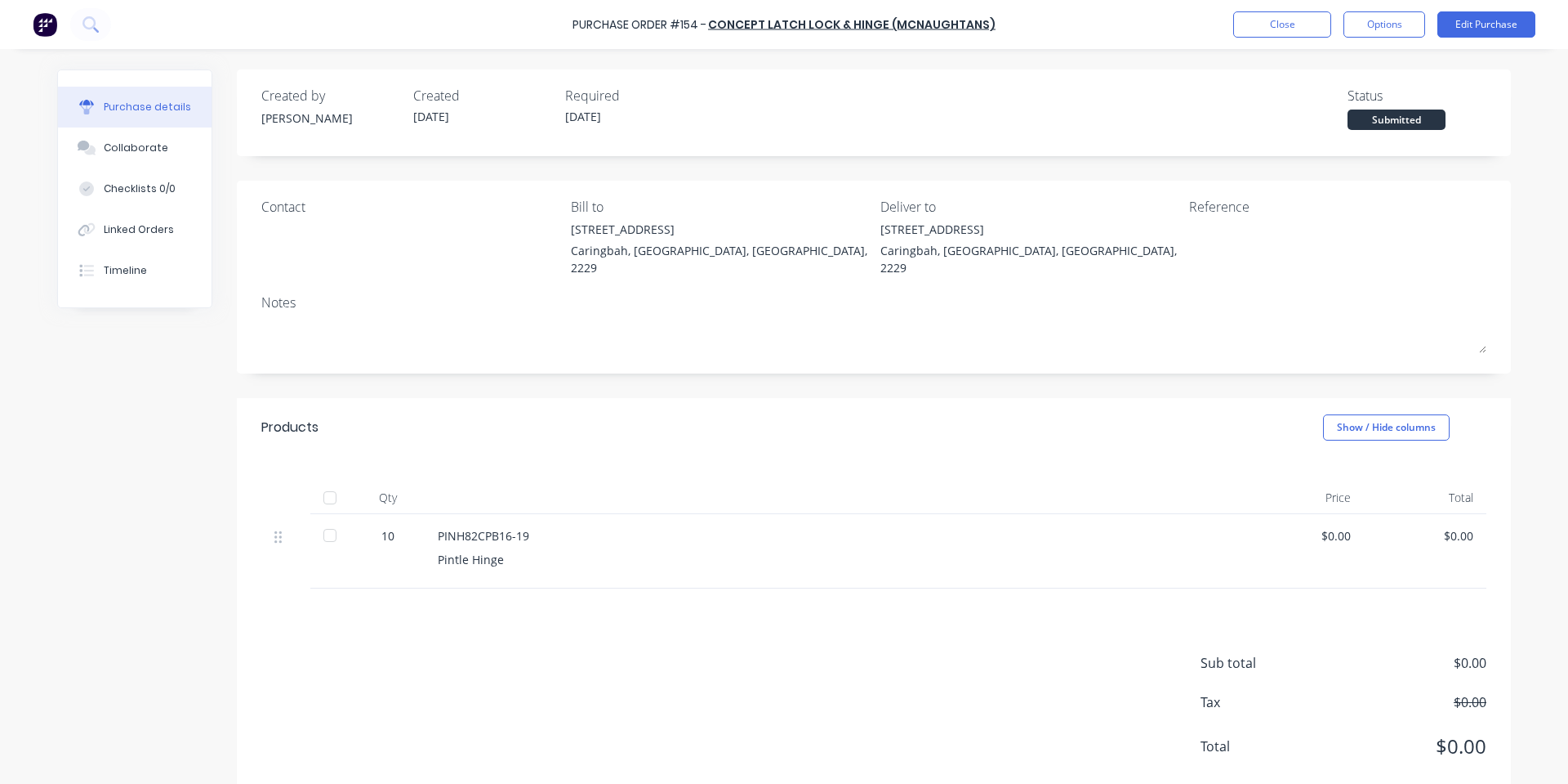
click at [697, 406] on div "Products Show / Hide columns" at bounding box center [874, 428] width 1274 height 59
click at [1260, 25] on button "Close" at bounding box center [1281, 24] width 98 height 26
